Goal: Task Accomplishment & Management: Manage account settings

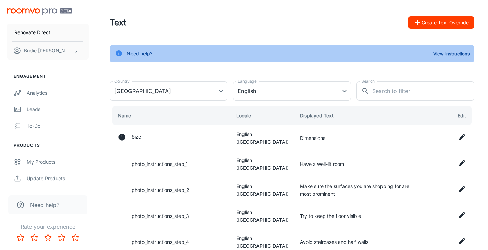
scroll to position [122, 0]
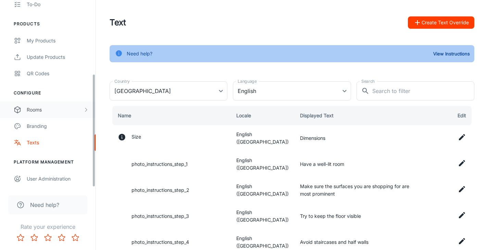
click at [85, 111] on icon "scrollable content" at bounding box center [85, 109] width 5 height 5
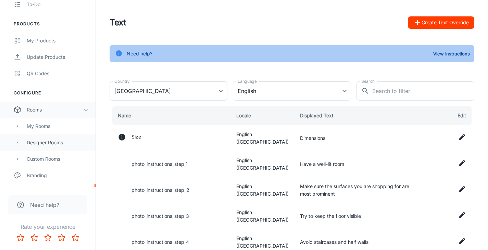
click at [36, 144] on div "Designer Rooms" at bounding box center [58, 143] width 62 height 8
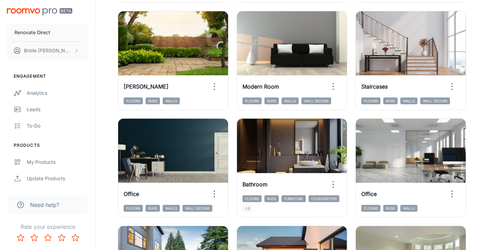
scroll to position [207, 0]
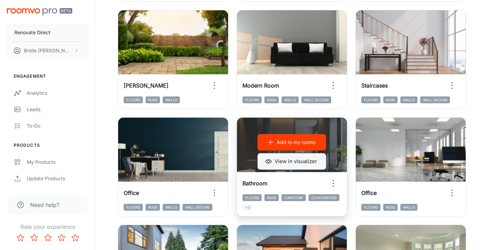
click at [285, 161] on button "View in visualizer" at bounding box center [292, 161] width 69 height 16
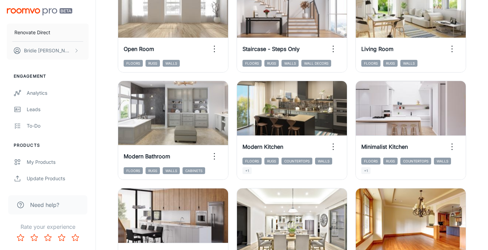
scroll to position [889, 0]
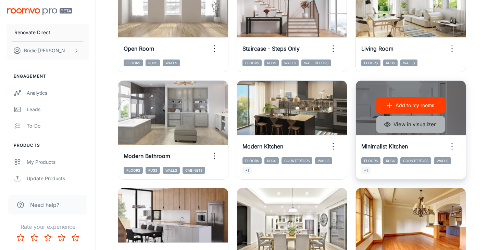
click at [417, 124] on button "View in visualizer" at bounding box center [411, 124] width 69 height 16
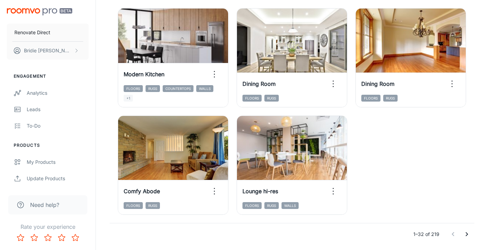
scroll to position [1091, 0]
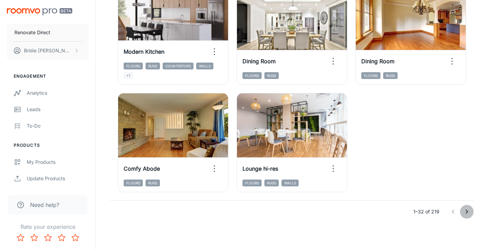
click at [470, 212] on icon "Go to next page" at bounding box center [467, 212] width 8 height 8
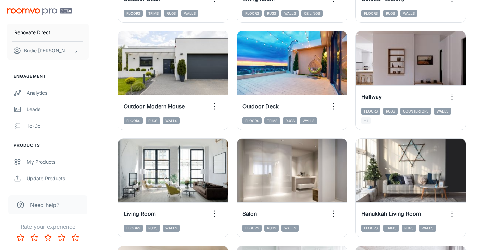
scroll to position [741, 0]
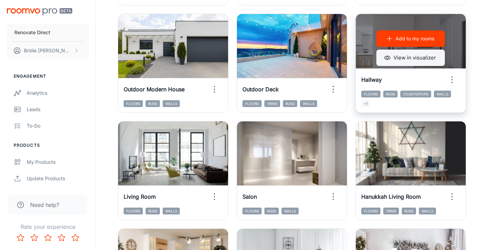
click at [404, 60] on button "View in visualizer" at bounding box center [411, 58] width 69 height 16
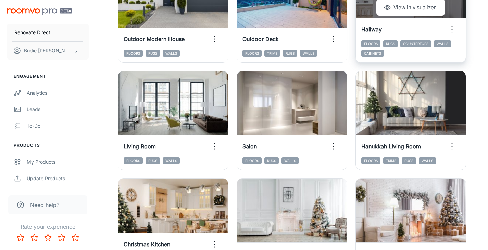
scroll to position [792, 0]
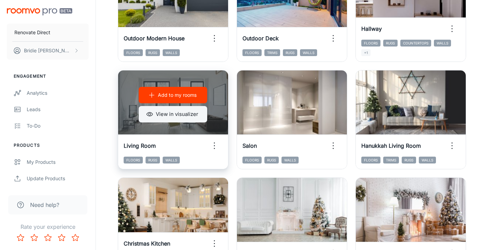
click at [173, 116] on button "View in visualizer" at bounding box center [173, 114] width 69 height 16
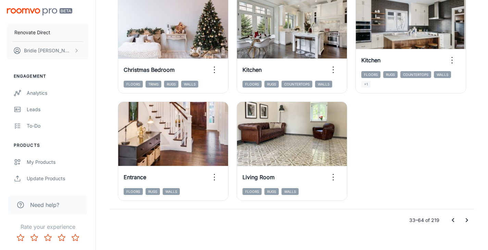
scroll to position [1091, 0]
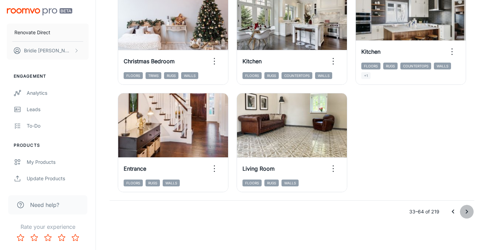
click at [466, 213] on icon "Go to next page" at bounding box center [467, 212] width 8 height 8
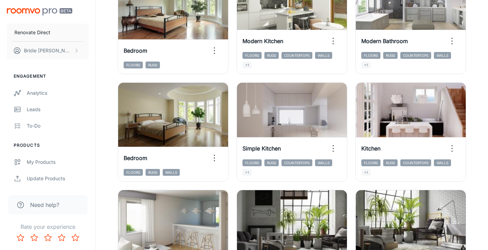
scroll to position [888, 0]
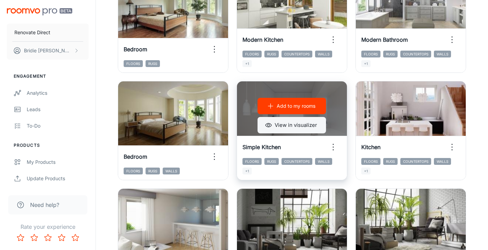
click at [291, 124] on button "View in visualizer" at bounding box center [292, 125] width 69 height 16
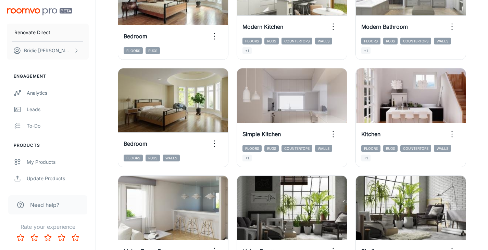
scroll to position [902, 0]
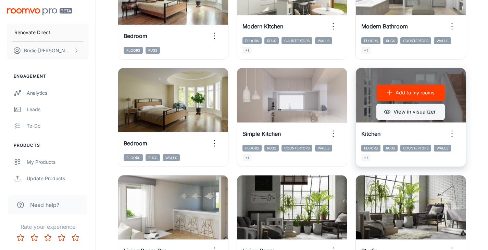
click at [412, 110] on button "View in visualizer" at bounding box center [411, 112] width 69 height 16
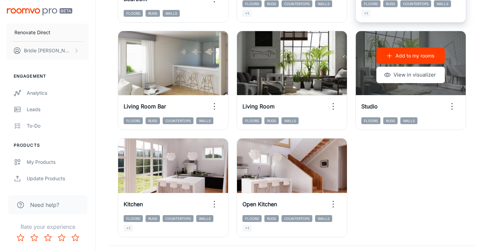
scroll to position [1091, 0]
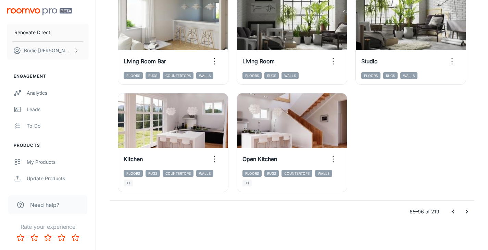
click at [464, 213] on icon "Go to next page" at bounding box center [467, 212] width 8 height 8
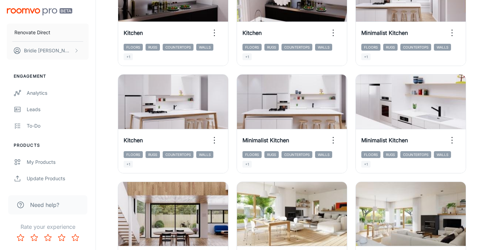
scroll to position [143, 0]
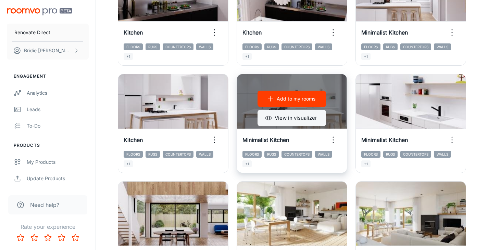
click at [297, 117] on button "View in visualizer" at bounding box center [292, 118] width 69 height 16
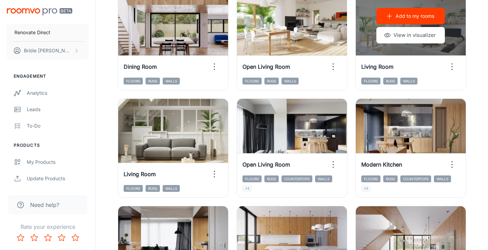
scroll to position [337, 0]
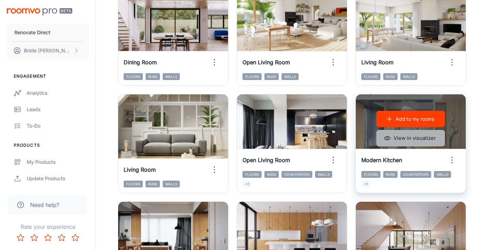
click at [425, 139] on button "View in visualizer" at bounding box center [411, 138] width 69 height 16
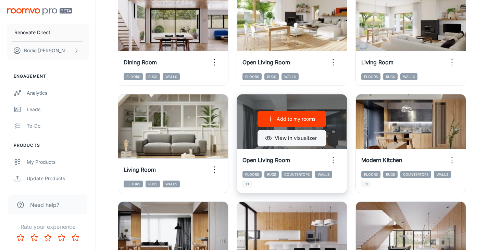
click at [295, 137] on button "View in visualizer" at bounding box center [292, 138] width 69 height 16
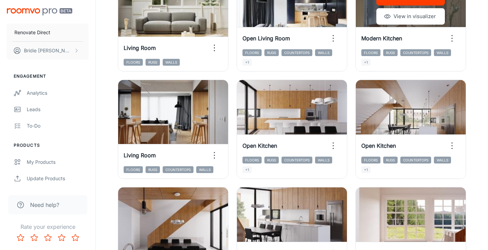
scroll to position [460, 0]
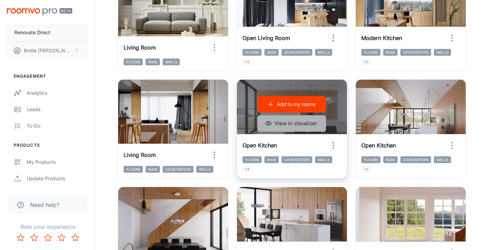
click at [299, 125] on button "View in visualizer" at bounding box center [292, 123] width 69 height 16
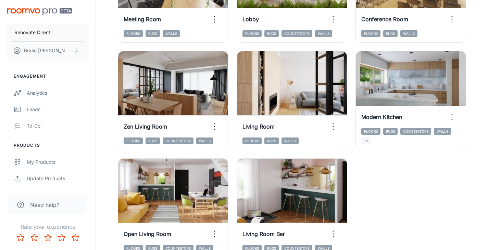
scroll to position [1027, 0]
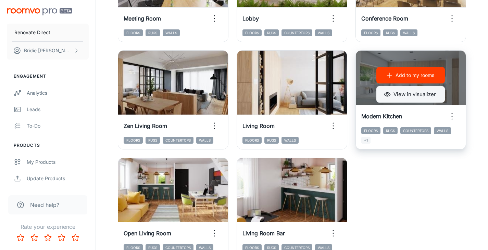
click at [420, 92] on button "View in visualizer" at bounding box center [411, 94] width 69 height 16
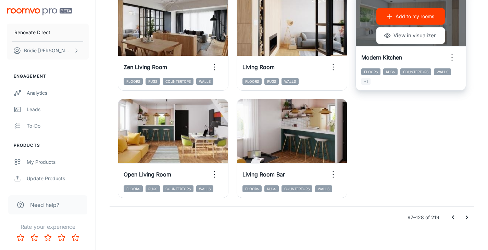
scroll to position [1091, 0]
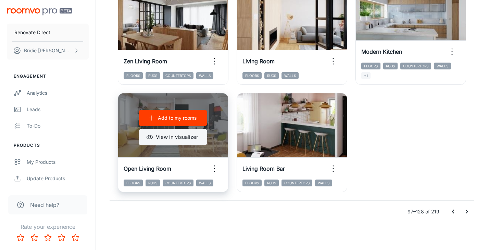
click at [180, 138] on button "View in visualizer" at bounding box center [173, 137] width 69 height 16
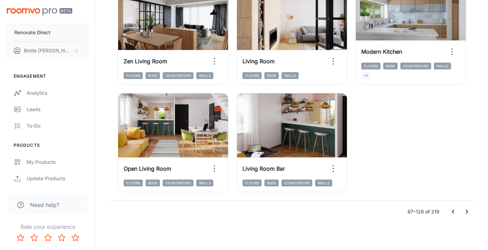
click at [467, 211] on icon "Go to next page" at bounding box center [467, 212] width 2 height 4
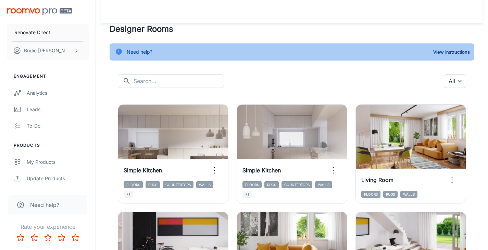
scroll to position [0, 0]
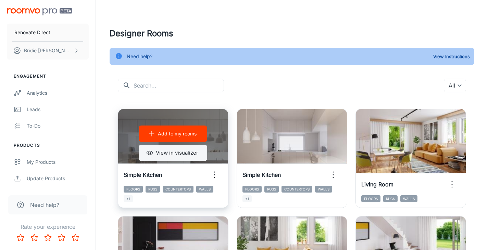
click at [178, 155] on button "View in visualizer" at bounding box center [173, 153] width 69 height 16
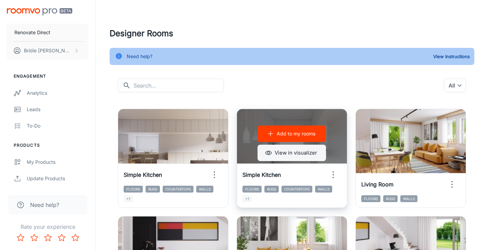
click at [282, 156] on button "View in visualizer" at bounding box center [292, 153] width 69 height 16
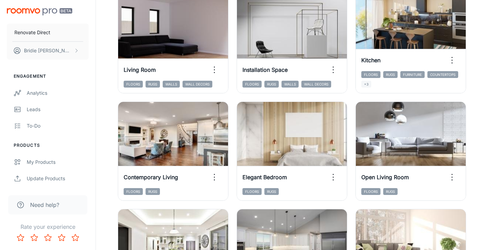
scroll to position [761, 0]
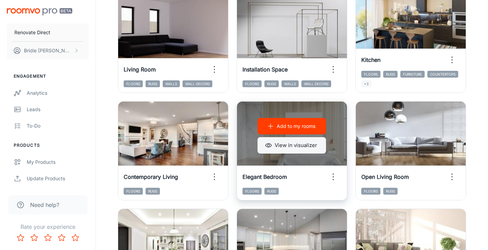
click at [289, 147] on button "View in visualizer" at bounding box center [292, 145] width 69 height 16
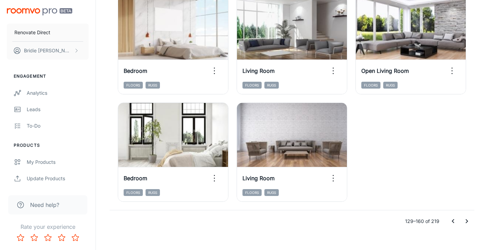
scroll to position [1084, 0]
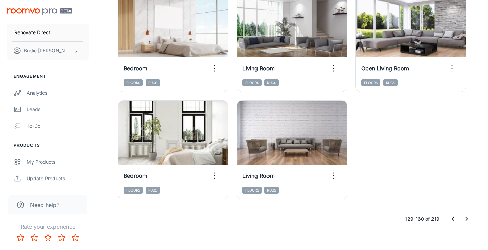
click at [470, 220] on icon "Go to next page" at bounding box center [467, 219] width 8 height 8
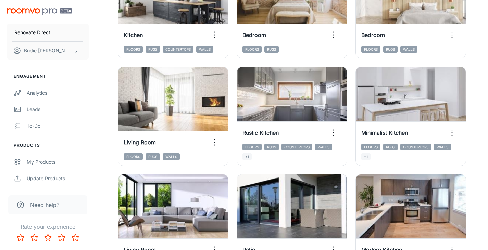
scroll to position [150, 0]
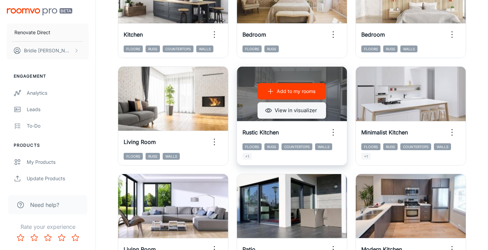
click at [304, 108] on button "View in visualizer" at bounding box center [292, 110] width 69 height 16
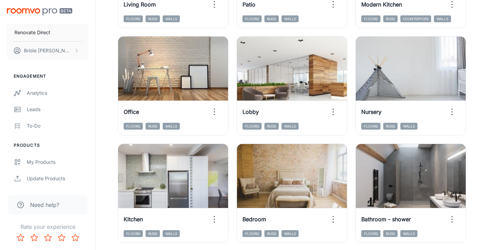
scroll to position [396, 0]
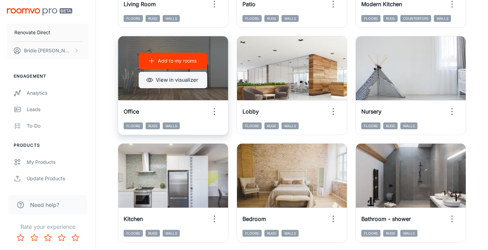
click at [178, 83] on button "View in visualizer" at bounding box center [173, 80] width 69 height 16
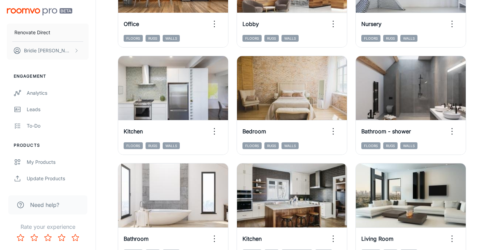
scroll to position [484, 0]
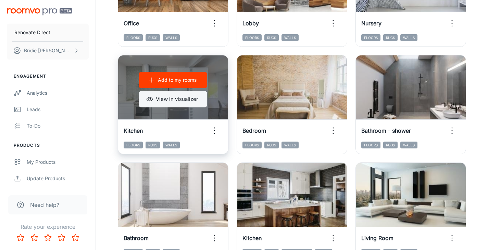
click at [185, 102] on button "View in visualizer" at bounding box center [173, 99] width 69 height 16
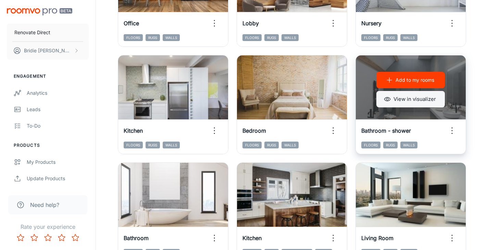
click at [409, 98] on button "View in visualizer" at bounding box center [411, 99] width 69 height 16
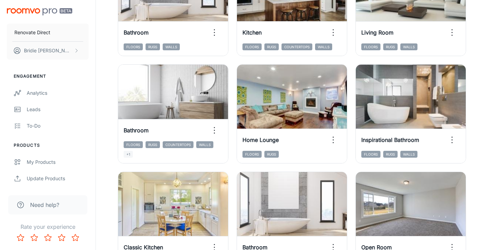
scroll to position [690, 0]
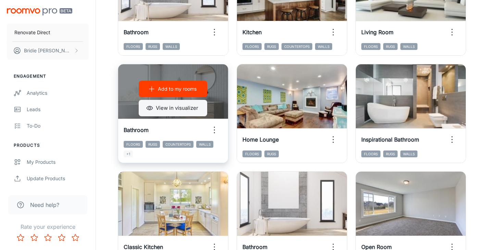
click at [176, 111] on button "View in visualizer" at bounding box center [173, 108] width 69 height 16
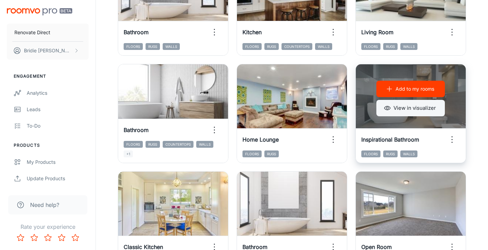
click at [411, 112] on button "View in visualizer" at bounding box center [411, 108] width 69 height 16
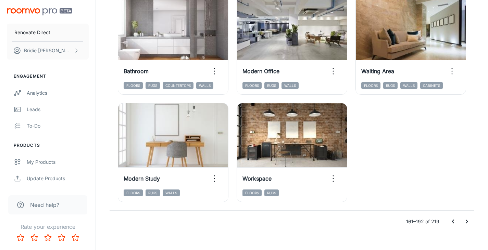
scroll to position [1088, 0]
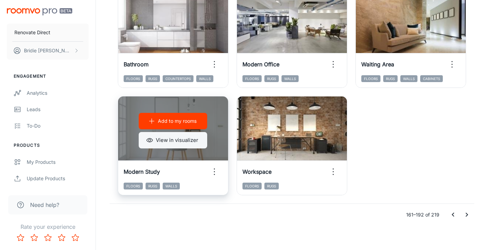
click at [198, 141] on button "View in visualizer" at bounding box center [173, 140] width 69 height 16
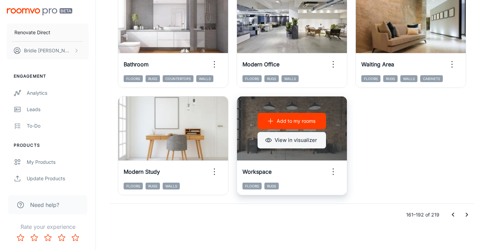
click at [284, 141] on button "View in visualizer" at bounding box center [292, 140] width 69 height 16
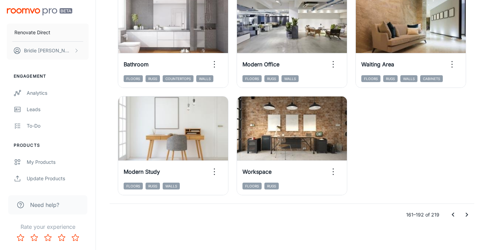
click at [467, 214] on icon "Go to next page" at bounding box center [467, 215] width 2 height 4
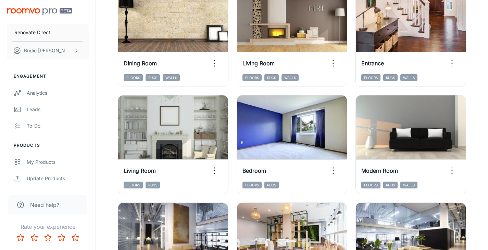
scroll to position [620, 0]
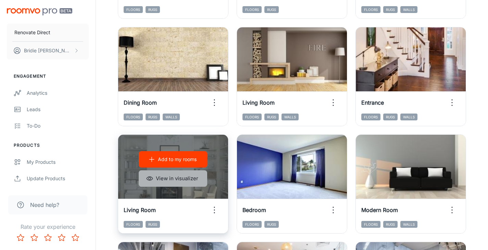
click at [181, 177] on button "View in visualizer" at bounding box center [173, 179] width 69 height 16
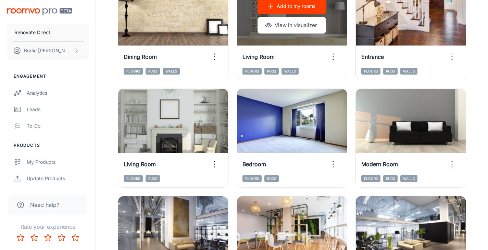
scroll to position [666, 0]
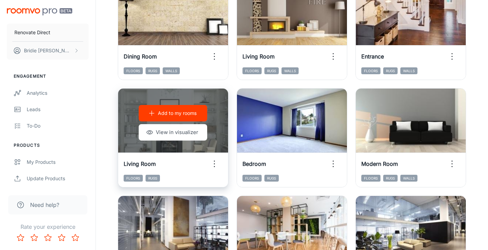
click at [173, 112] on p "Add to my rooms" at bounding box center [177, 114] width 39 height 8
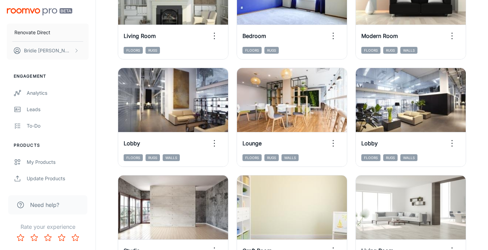
scroll to position [876, 0]
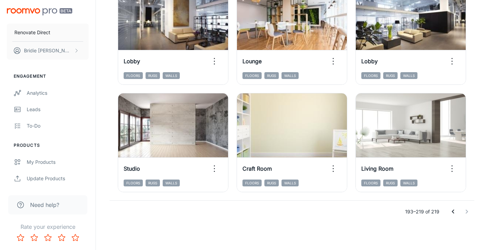
click at [453, 211] on icon "Go to previous page" at bounding box center [453, 212] width 2 height 4
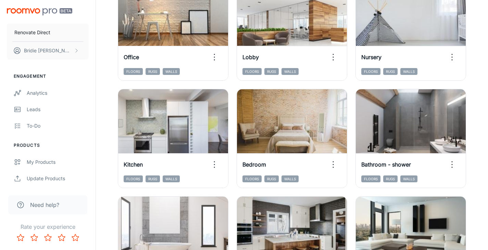
scroll to position [450, 0]
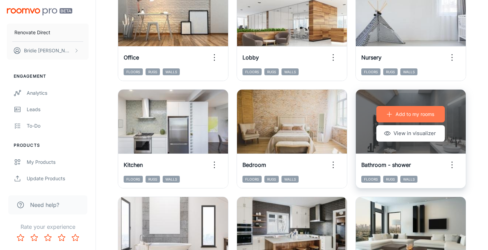
click at [418, 114] on p "Add to my rooms" at bounding box center [415, 115] width 39 height 8
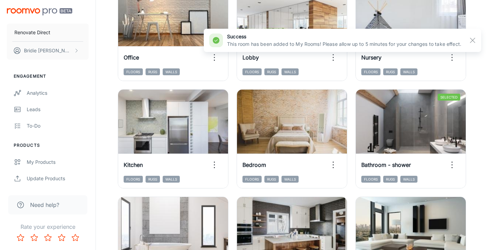
click at [481, 139] on div "Designer Rooms Need help? View Instructions ​ ​ All ​ Add to my rooms View in v…" at bounding box center [291, 221] width 381 height 1287
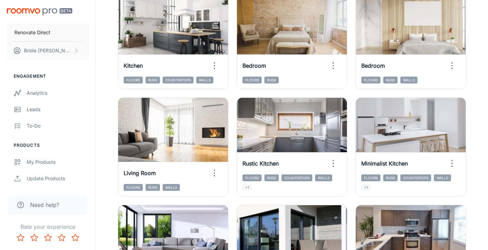
scroll to position [116, 0]
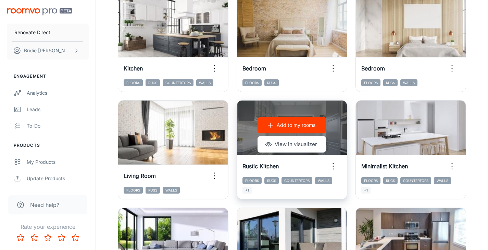
click at [291, 121] on button "Add to my rooms" at bounding box center [292, 125] width 69 height 16
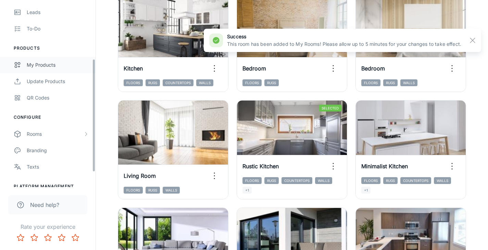
scroll to position [98, 0]
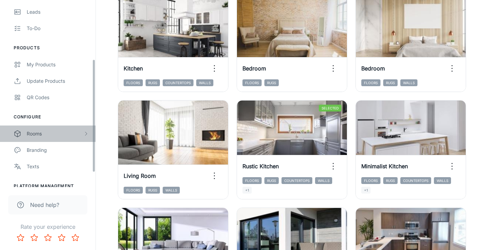
click at [46, 126] on div "Rooms" at bounding box center [48, 134] width 96 height 16
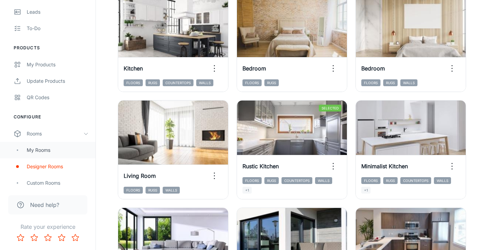
click at [48, 150] on div "My Rooms" at bounding box center [58, 151] width 62 height 8
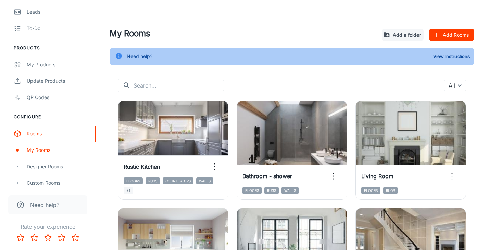
scroll to position [90, 0]
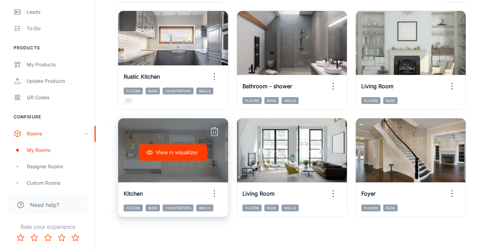
click at [217, 134] on icon "button" at bounding box center [214, 132] width 11 height 11
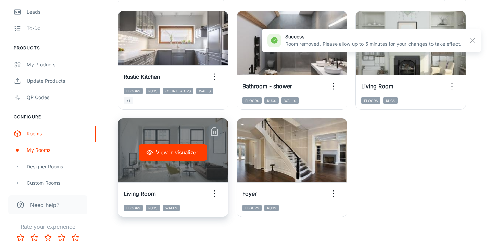
click at [216, 132] on icon "button" at bounding box center [214, 132] width 11 height 11
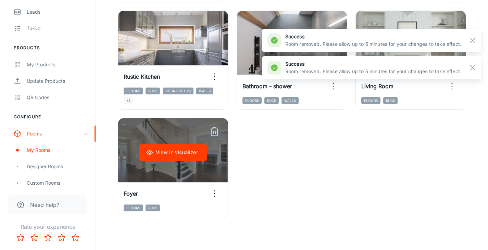
click at [216, 132] on icon "button" at bounding box center [214, 132] width 11 height 11
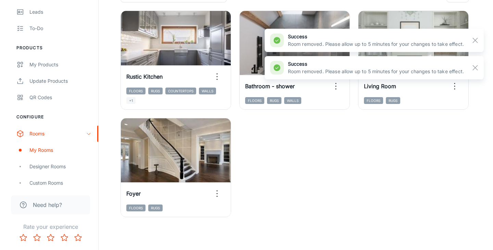
scroll to position [0, 0]
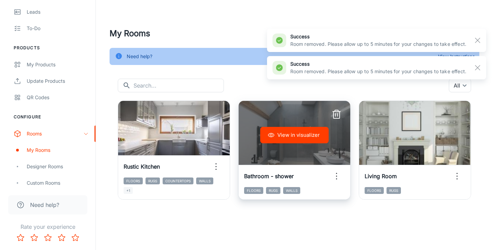
click at [276, 138] on button "View in visualizer" at bounding box center [294, 135] width 69 height 16
